Goal: Task Accomplishment & Management: Manage account settings

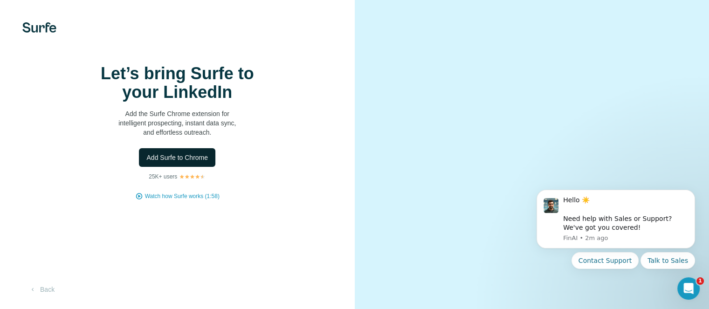
click at [175, 162] on span "Add Surfe to Chrome" at bounding box center [177, 157] width 62 height 9
click at [252, 61] on div "Let’s bring Surfe to your LinkedIn Add the Surfe Chrome extension for intellige…" at bounding box center [177, 154] width 355 height 309
click at [177, 162] on span "Add Surfe to Chrome" at bounding box center [177, 157] width 62 height 9
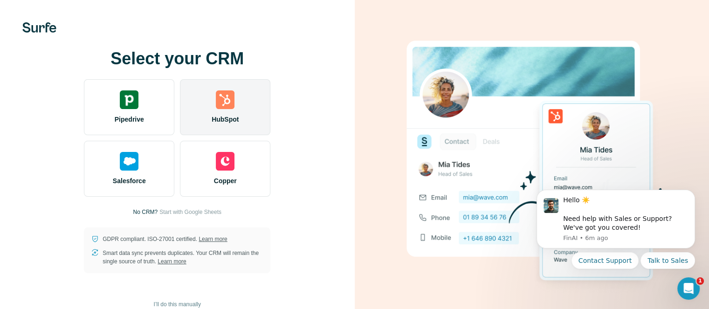
click at [226, 107] on div "HubSpot" at bounding box center [225, 107] width 90 height 56
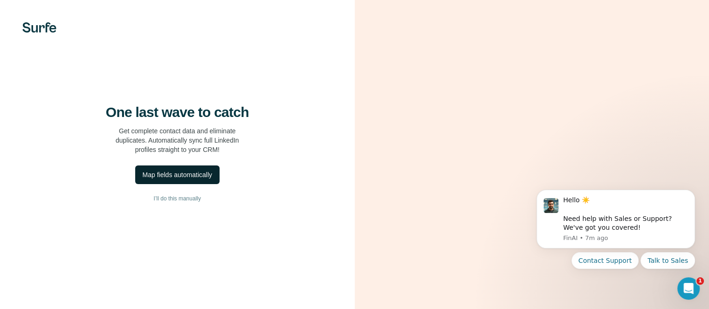
click at [201, 179] on div "Map fields automatically" at bounding box center [177, 174] width 69 height 9
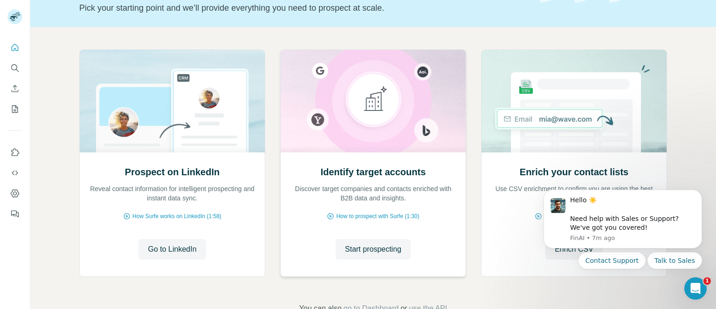
scroll to position [93, 0]
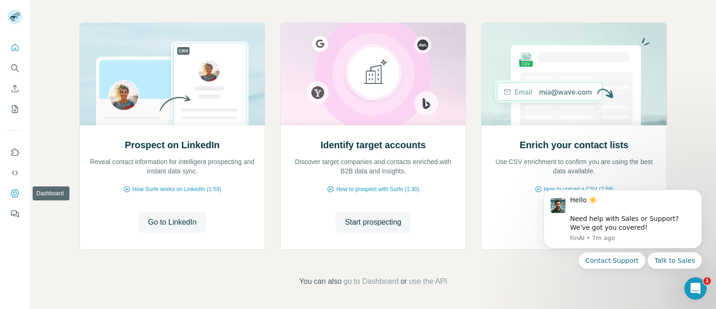
click at [15, 194] on icon "Dashboard" at bounding box center [15, 194] width 4 height 4
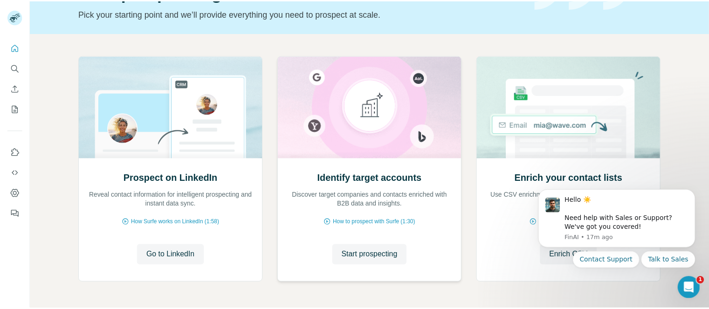
scroll to position [0, 0]
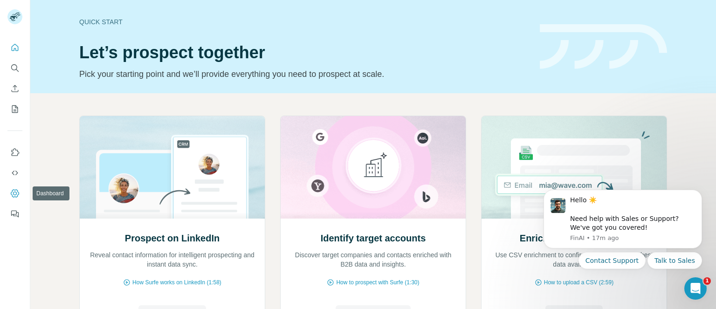
click at [19, 190] on icon "Dashboard" at bounding box center [14, 193] width 9 height 9
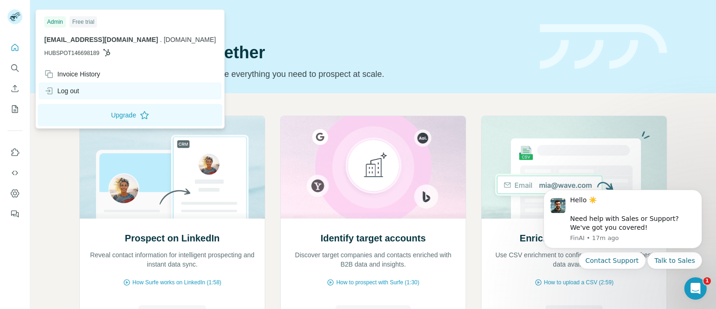
click at [79, 96] on div "Log out" at bounding box center [61, 90] width 35 height 9
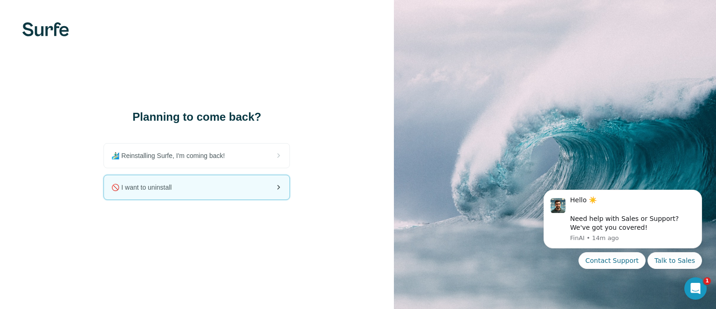
click at [268, 189] on div "🚫 I want to uninstall" at bounding box center [196, 187] width 185 height 24
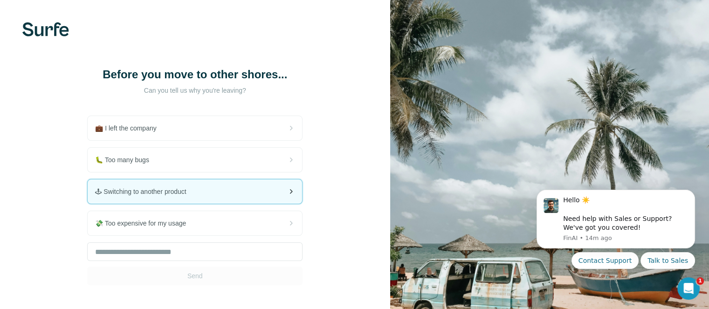
click at [157, 188] on span "🕹 Switching to another product" at bounding box center [144, 191] width 98 height 9
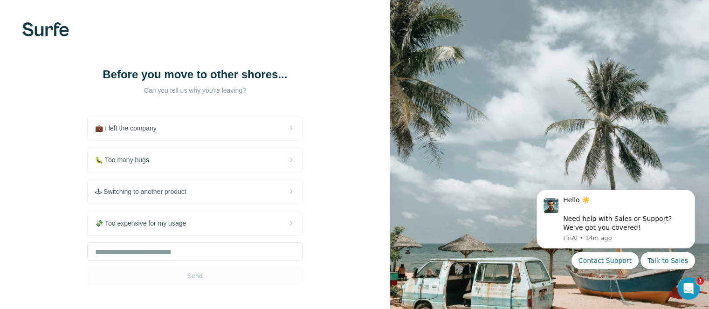
click at [321, 130] on div "Before you move to other shores... Can you tell us why you're leaving? 💼 I left…" at bounding box center [195, 176] width 390 height 352
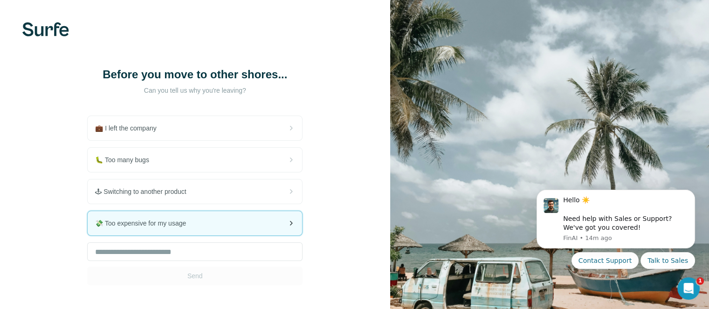
click at [291, 225] on icon at bounding box center [290, 223] width 11 height 11
